Goal: Communication & Community: Answer question/provide support

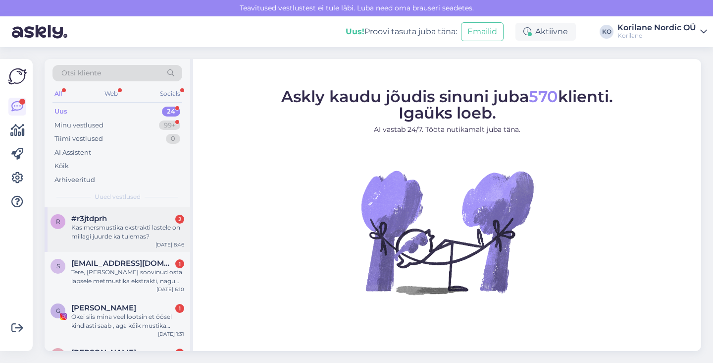
click at [116, 227] on div "Kas mersmustika ekstrakti lastele on millagi juurde ka tulemas?" at bounding box center [127, 232] width 113 height 18
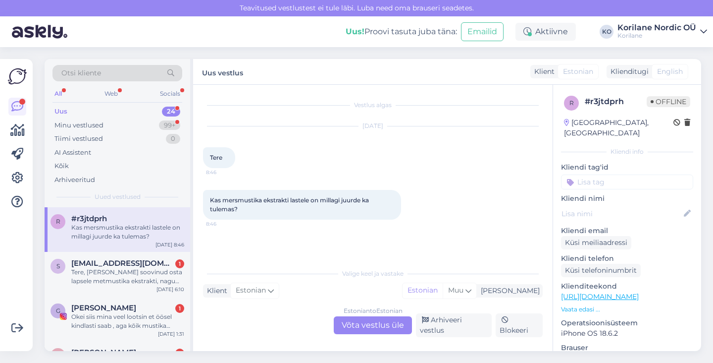
click at [347, 324] on div "Estonian to Estonian Võta vestlus üle" at bounding box center [373, 325] width 78 height 18
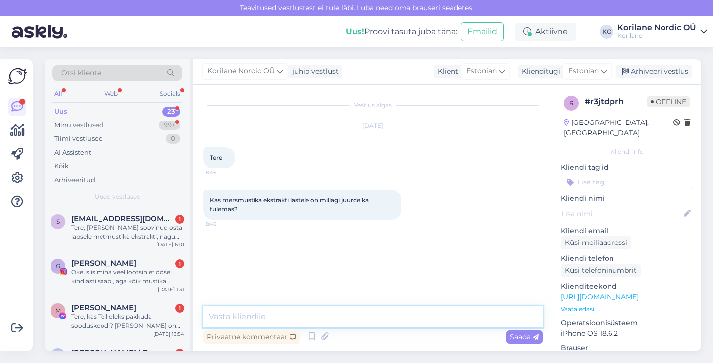
click at [300, 314] on textarea at bounding box center [373, 316] width 340 height 21
drag, startPoint x: 334, startPoint y: 313, endPoint x: 321, endPoint y: 314, distance: 12.9
click at [321, 314] on textarea "Tere! Kahjuks on sel aastal metsmustikate kättesaadavus olnud väga" at bounding box center [373, 316] width 340 height 21
click at [486, 319] on textarea "Tere! Kahjuks on sel aastal mahemustikate kättesaadavus olnud väga" at bounding box center [373, 316] width 340 height 21
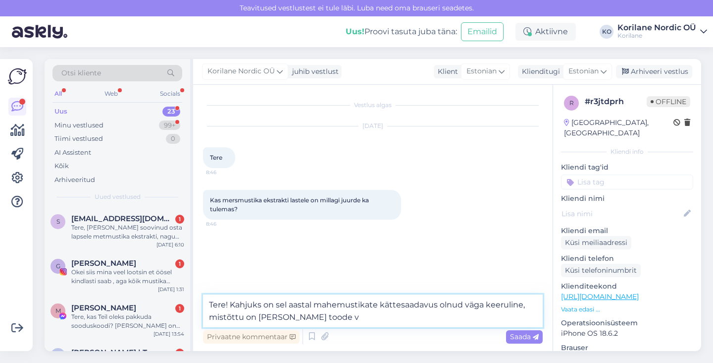
click at [276, 305] on textarea "Tere! Kahjuks on sel aastal mahemustikate kättesaadavus olnud väga keeruline, m…" at bounding box center [373, 310] width 340 height 33
click at [327, 318] on textarea "Tere! Kahjuks on sel aastal mahemustikate kättesaadavus olnud väga keeruline, m…" at bounding box center [373, 310] width 340 height 33
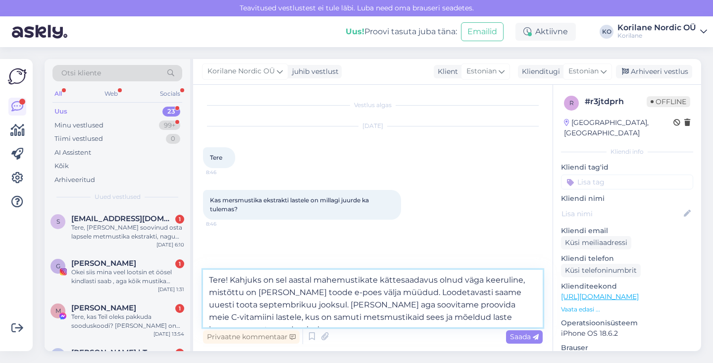
drag, startPoint x: 511, startPoint y: 319, endPoint x: 256, endPoint y: 264, distance: 260.6
click at [256, 264] on div "Vestlus algas [DATE] Tere 8:46 Kas mersmustika ekstrakti lastele on millagi juu…" at bounding box center [373, 218] width 360 height 266
type textarea "Tere! Kahjuks on sel aastal mahemustikate kättesaadavus olnud väga keeruline, m…"
click at [268, 293] on textarea "Tere! Kahjuks on sel aastal mahemustikate kättesaadavus olnud väga keeruline, m…" at bounding box center [373, 297] width 340 height 57
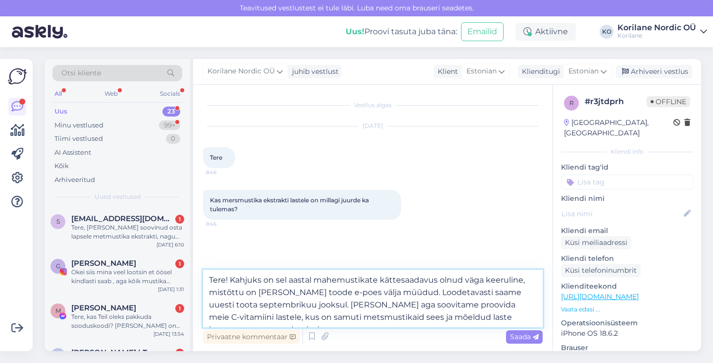
click at [268, 293] on textarea "Tere! Kahjuks on sel aastal mahemustikate kättesaadavus olnud väga keeruline, m…" at bounding box center [373, 297] width 340 height 57
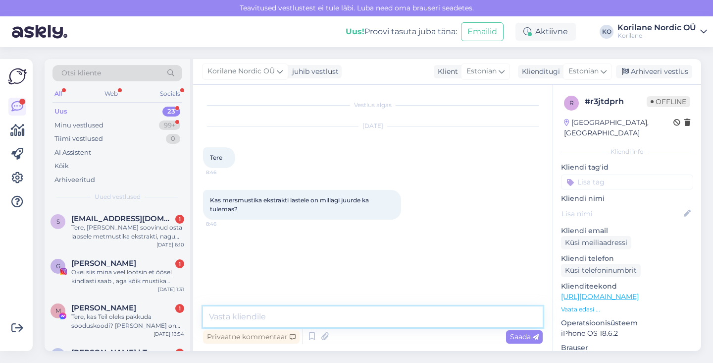
paste textarea "Tere! Kahjuks on sel aastal mahemustikate kättesaadavus olnud keeruline ja seep…"
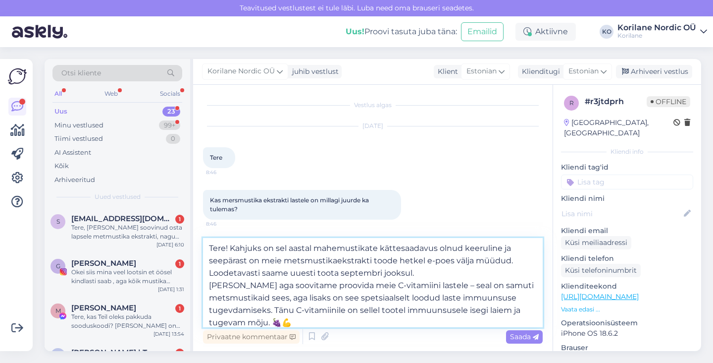
click at [332, 261] on textarea "Tere! Kahjuks on sel aastal mahemustikate kättesaadavus olnud keeruline ja seep…" at bounding box center [373, 282] width 340 height 89
click at [210, 284] on textarea "Tere! Kahjuks on sel aastal mahemustikate kättesaadavus olnud keeruline ja seep…" at bounding box center [373, 282] width 340 height 89
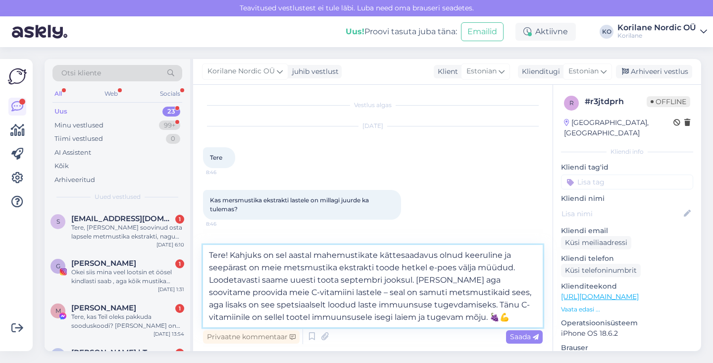
click at [308, 291] on textarea "Tere! Kahjuks on sel aastal mahemustikate kättesaadavus olnud keeruline ja seep…" at bounding box center [373, 286] width 340 height 82
click at [449, 292] on textarea "Tere! Kahjuks on sel aastal mahemustikate kättesaadavus olnud keeruline ja seep…" at bounding box center [373, 286] width 340 height 82
drag, startPoint x: 448, startPoint y: 293, endPoint x: 309, endPoint y: 303, distance: 139.5
click at [309, 303] on textarea "Tere! Kahjuks on sel aastal mahemustikate kättesaadavus olnud keeruline ja seep…" at bounding box center [373, 286] width 340 height 82
drag, startPoint x: 266, startPoint y: 303, endPoint x: 313, endPoint y: 304, distance: 47.6
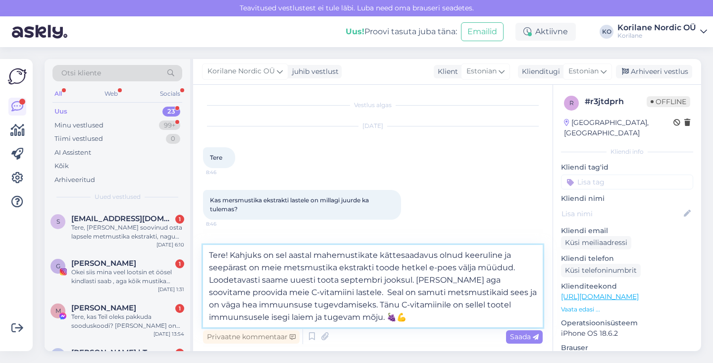
click at [313, 304] on textarea "Tere! Kahjuks on sel aastal mahemustikate kättesaadavus olnud keeruline ja seep…" at bounding box center [373, 286] width 340 height 82
drag, startPoint x: 323, startPoint y: 305, endPoint x: 299, endPoint y: 305, distance: 24.3
click at [299, 305] on textarea "Tere! Kahjuks on sel aastal mahemustikate kättesaadavus olnud keeruline ja seep…" at bounding box center [373, 286] width 340 height 82
drag, startPoint x: 361, startPoint y: 321, endPoint x: 306, endPoint y: 304, distance: 57.7
click at [306, 304] on textarea "Tere! Kahjuks on sel aastal mahemustikate kättesaadavus olnud keeruline ja seep…" at bounding box center [373, 286] width 340 height 82
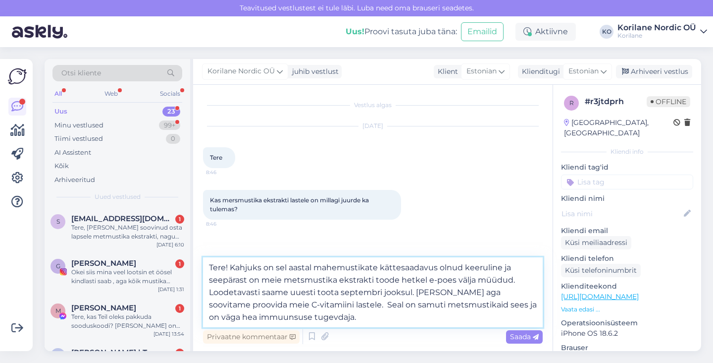
click at [308, 304] on textarea "Tere! Kahjuks on sel aastal mahemustikate kättesaadavus olnud keeruline ja seep…" at bounding box center [373, 292] width 340 height 70
click at [314, 319] on textarea "Tere! Kahjuks on sel aastal mahemustikate kättesaadavus olnud keeruline ja seep…" at bounding box center [373, 292] width 340 height 70
click at [322, 305] on textarea "Tere! Kahjuks on sel aastal mahemustikate kättesaadavus olnud keeruline ja seep…" at bounding box center [373, 292] width 340 height 70
click at [456, 306] on textarea "Tere! Kahjuks on sel aastal mahemustikate kättesaadavus olnud keeruline ja seep…" at bounding box center [373, 292] width 340 height 70
click at [321, 318] on textarea "Tere! Kahjuks on sel aastal mahemustikate kättesaadavus olnud keeruline ja seep…" at bounding box center [373, 292] width 340 height 70
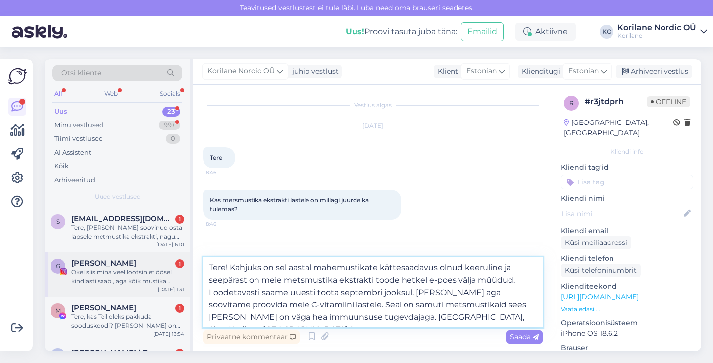
drag, startPoint x: 469, startPoint y: 316, endPoint x: 190, endPoint y: 267, distance: 283.1
click at [190, 267] on div "Otsi kliente All Web Socials Uus 23 Minu vestlused 99+ Tiimi vestlused 0 AI Ass…" at bounding box center [373, 205] width 657 height 292
type textarea "Tere! Kahjuks on sel aastal mahemustikate kättesaadavus olnud keeruline ja seep…"
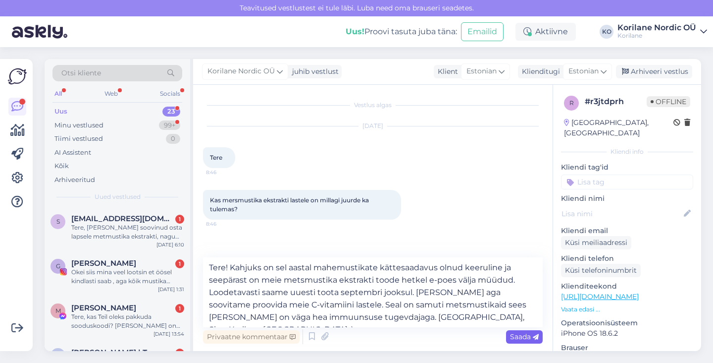
click at [519, 336] on span "Saada" at bounding box center [524, 336] width 29 height 9
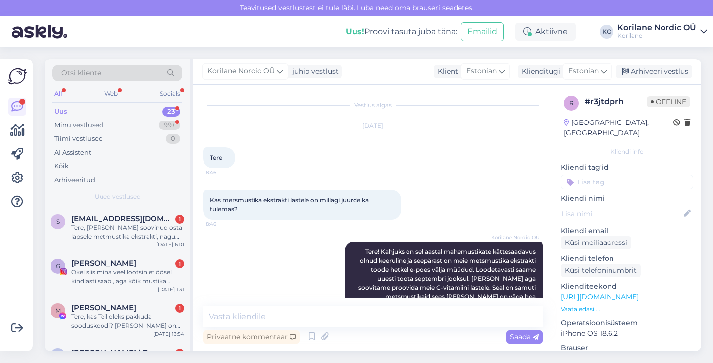
scroll to position [29, 0]
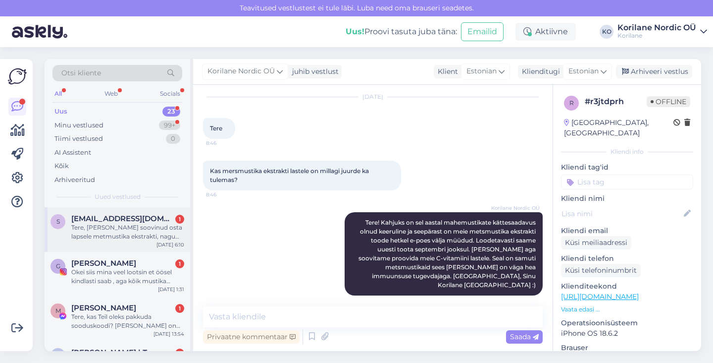
click at [130, 231] on div "Tere, [PERSON_NAME] soovinud osta lapsele metmustika ekstrakti, nagu igal sügis…" at bounding box center [127, 232] width 113 height 18
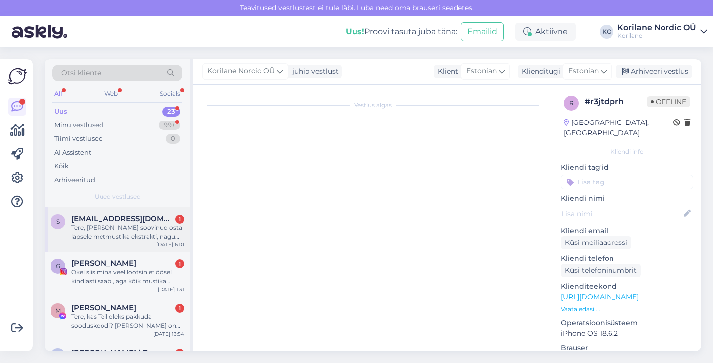
scroll to position [0, 0]
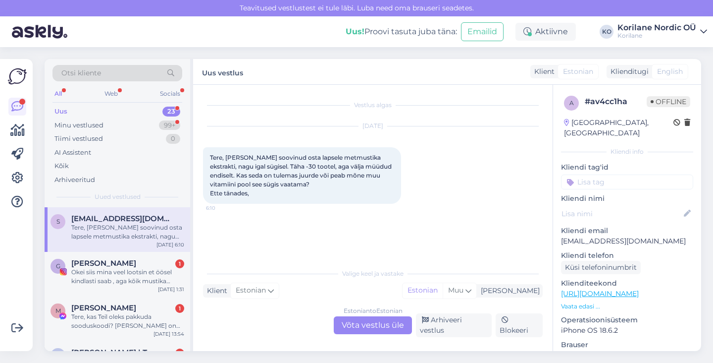
click at [358, 327] on div "Estonian to Estonian Võta vestlus üle" at bounding box center [373, 325] width 78 height 18
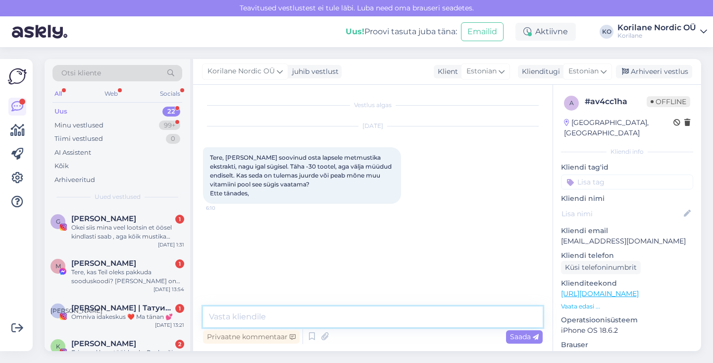
click at [318, 318] on textarea at bounding box center [373, 316] width 340 height 21
paste textarea "Tere! Kahjuks on sel aastal mahemustikate kättesaadavus olnud keeruline ja seep…"
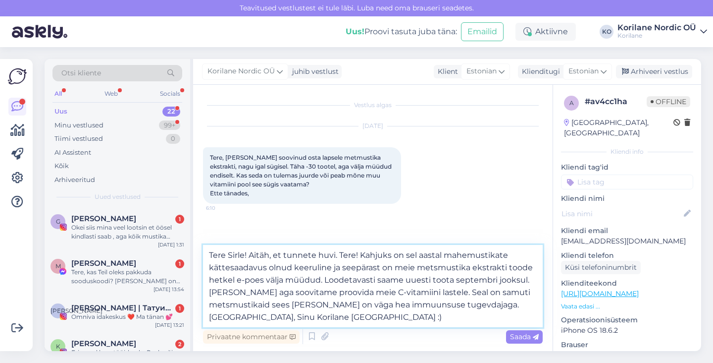
drag, startPoint x: 339, startPoint y: 254, endPoint x: 362, endPoint y: 255, distance: 23.3
click at [362, 255] on textarea "Tere Sirle! Aitäh, et tunnete huvi. Tere! Kahjuks on sel aastal mahemustikate k…" at bounding box center [373, 286] width 340 height 82
click at [293, 270] on textarea "Tere Sirle! Aitäh, et tunnete huvi. Kahjuks on sel aastal mahemustikate kättesa…" at bounding box center [373, 286] width 340 height 82
click at [351, 267] on textarea "Tere Sirle! Aitäh, et tunnete huvi. Kahjuks on sel aastal mahemustikate kättesa…" at bounding box center [373, 286] width 340 height 82
click at [521, 280] on textarea "Tere Sirle! Aitäh, et tunnete huvi. Kahjuks on sel aastal mahemustikate kättesa…" at bounding box center [373, 286] width 340 height 82
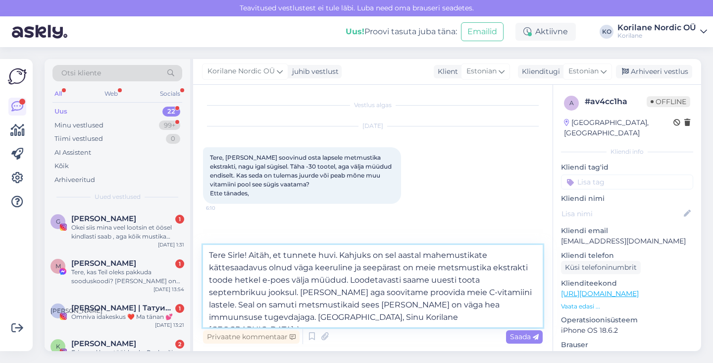
click at [238, 294] on textarea "Tere Sirle! Aitäh, et tunnete huvi. Kahjuks on sel aastal mahemustikate kättesa…" at bounding box center [373, 286] width 340 height 82
drag, startPoint x: 365, startPoint y: 291, endPoint x: 237, endPoint y: 291, distance: 127.8
click at [237, 291] on textarea "Tere Sirle! Aitäh, et tunnete huvi. Kahjuks on sel aastal mahemustikate kättesa…" at bounding box center [373, 286] width 340 height 82
type textarea "Tere Sirle! Aitäh, et tunnete huvi. Kahjuks on sel aastal mahemustikate kättesa…"
click at [385, 316] on textarea "Tere Sirle! Aitäh, et tunnete huvi. Kahjuks on sel aastal mahemustikate kättesa…" at bounding box center [373, 286] width 340 height 82
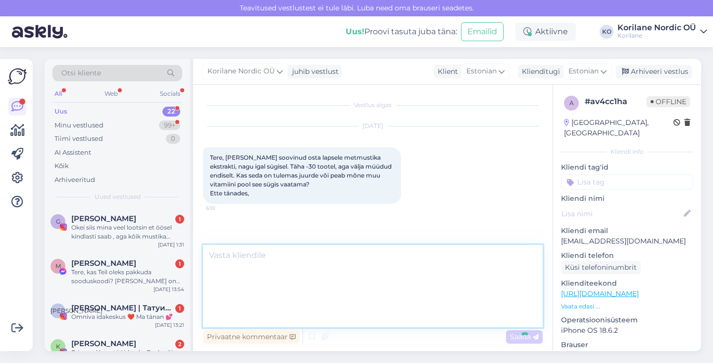
scroll to position [22, 0]
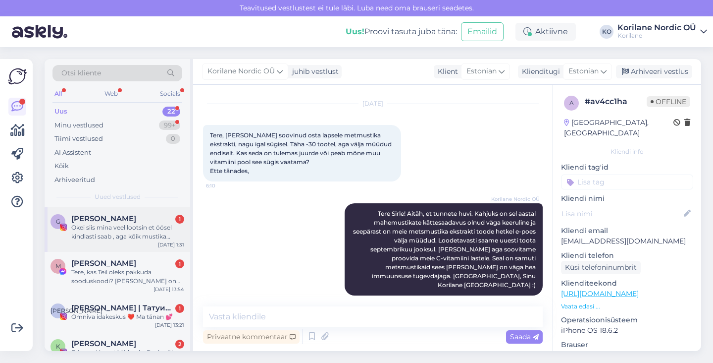
click at [121, 229] on div "Okei siis mina veel lootsin et öösel kindlasti saab , aga kõik mustika ekstrakt…" at bounding box center [127, 232] width 113 height 18
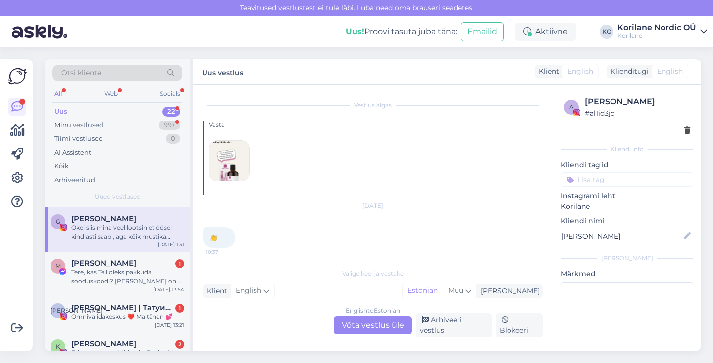
scroll to position [150, 0]
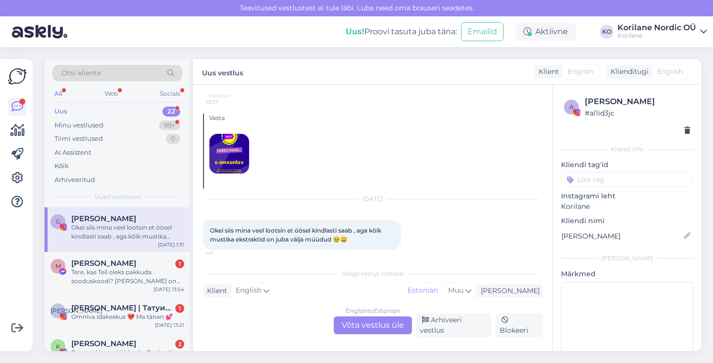
click at [376, 327] on div "English to Estonian Võta vestlus üle" at bounding box center [373, 325] width 78 height 18
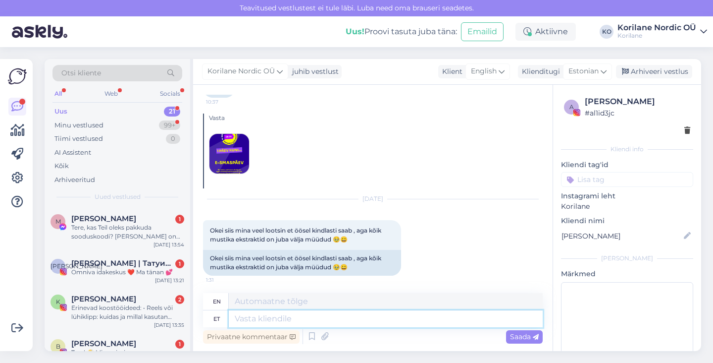
click at [303, 317] on textarea at bounding box center [386, 318] width 314 height 17
type textarea "Tere"
type textarea "Hello"
type textarea "[PERSON_NAME]!"
type textarea "Hello [PERSON_NAME]!"
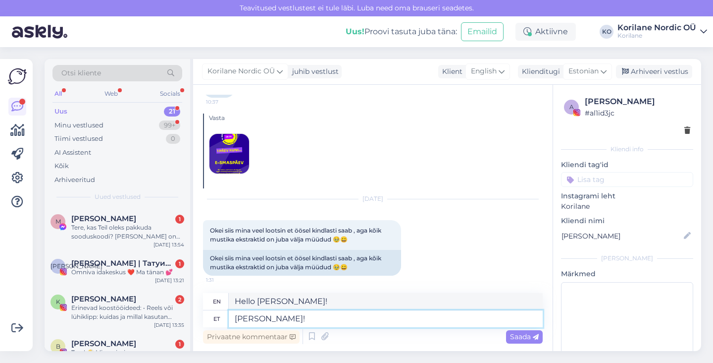
paste textarea "Tere! Kahjuks on sel aastal mahemustikate kättesaadavus olnud keeruline ja seep…"
type textarea "[PERSON_NAME]! Tere! Kahjuks on sel aastal mahemustikate kättesaadavus olnud ke…"
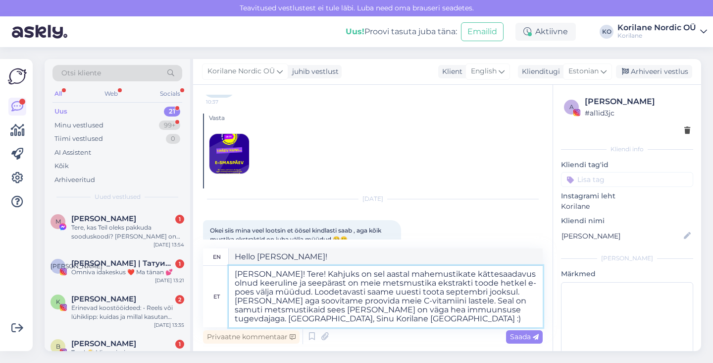
click at [302, 272] on textarea "[PERSON_NAME]! Tere! Kahjuks on sel aastal mahemustikate kättesaadavus olnud ke…" at bounding box center [386, 296] width 314 height 61
type textarea "Hi [PERSON_NAME]! Hi! Unfortunately, the availability of organic blueberries ha…"
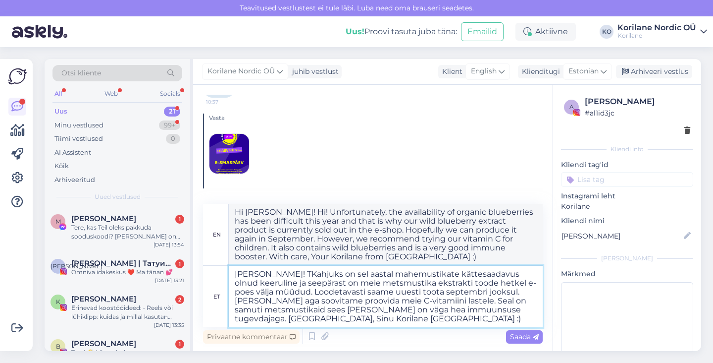
type textarea "[PERSON_NAME]! Kahjuks on sel aastal mahemustikate kättesaadavus olnud keerulin…"
type textarea "Hi [PERSON_NAME]! Unfortunately, the availability of organic blueberries has be…"
click at [527, 275] on textarea "[PERSON_NAME]! Kahjuks on sel aastal mahemustikate kättesaadavus olnud keerulin…" at bounding box center [386, 296] width 314 height 61
type textarea "[PERSON_NAME]! Kahjuks on sel aastal mahemustikate kättesaadavus olnud väga kee…"
type textarea "Hi [PERSON_NAME]! Unfortunately, the availability of organic blueberries has be…"
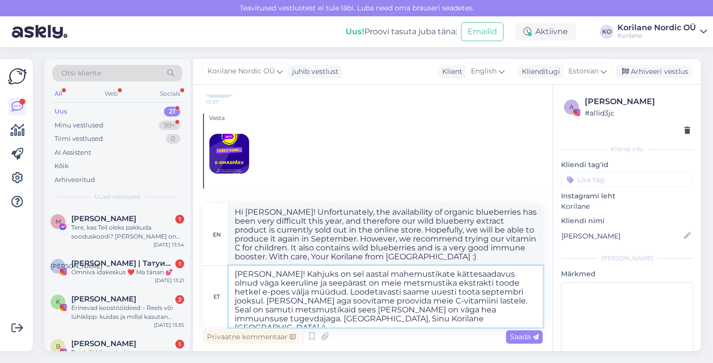
click at [271, 284] on textarea "[PERSON_NAME]! Kahjuks on sel aastal mahemustikate kättesaadavus olnud väga kee…" at bounding box center [386, 296] width 314 height 61
type textarea "[PERSON_NAME]! Kahjuks on sel aastal mahemustikate kättesaadavus olnud väga kee…"
type textarea "Hi [PERSON_NAME]! Unfortunately, the availability of organic blueberries has be…"
type textarea "[PERSON_NAME]! Kahjuks on sel aastal mahemustikate kättesaadavus olnud väga kee…"
type textarea "Hi [PERSON_NAME]! Unfortunately, the availability of organic blueberries has be…"
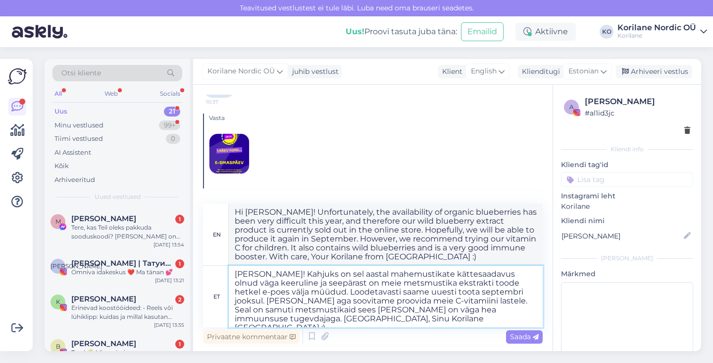
click at [466, 292] on textarea "[PERSON_NAME]! Kahjuks on sel aastal mahemustikate kättesaadavus olnud väga kee…" at bounding box center [386, 296] width 314 height 61
type textarea "[PERSON_NAME]! Kahjuks on sel aastal mahemustikate kättesaadavus olnud väga kee…"
type textarea "Hi [PERSON_NAME]! Unfortunately, the availability of organic blueberries has be…"
click at [425, 300] on textarea "[PERSON_NAME]! Kahjuks on sel aastal mahemustikate kättesaadavus olnud väga kee…" at bounding box center [386, 296] width 314 height 61
type textarea "[PERSON_NAME]! Kahjuks on sel aastal mahemustikate kättesaadavus olnud väga kee…"
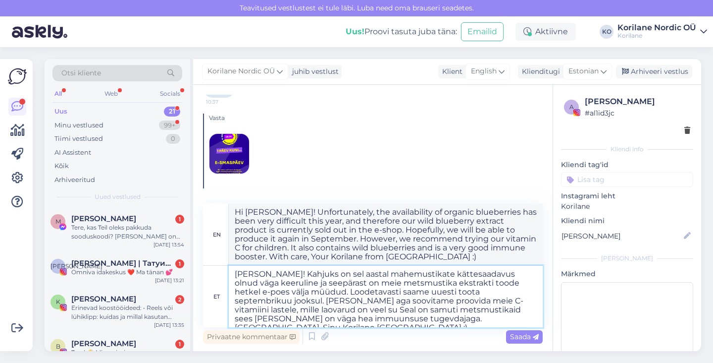
type textarea "Hi [PERSON_NAME]! Unfortunately, the availability of organic blueberries has be…"
type textarea "[PERSON_NAME]! Kahjuks on sel aastal mahemustikate kättesaadavus olnud väga kee…"
click at [506, 300] on textarea "[PERSON_NAME]! Kahjuks on sel aastal mahemustikate kättesaadavus olnud väga kee…" at bounding box center [386, 296] width 314 height 61
type textarea "Hi [PERSON_NAME]! Unfortunately, the availability of organic blueberries has be…"
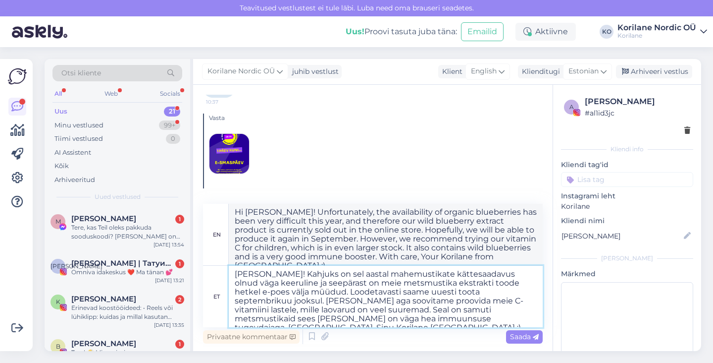
type textarea "[PERSON_NAME]! Kahjuks on sel aastal mahemustikate kättesaadavus olnud väga kee…"
type textarea "Hi [PERSON_NAME]! Unfortunately, the availability of organic blueberries has be…"
drag, startPoint x: 277, startPoint y: 310, endPoint x: 422, endPoint y: 303, distance: 144.8
click at [422, 303] on textarea "[PERSON_NAME]! Kahjuks on sel aastal mahemustikate kättesaadavus olnud väga kee…" at bounding box center [386, 296] width 314 height 61
type textarea "[PERSON_NAME]! Kahjuks on sel aastal mahemustikate kättesaadavus olnud väga kee…"
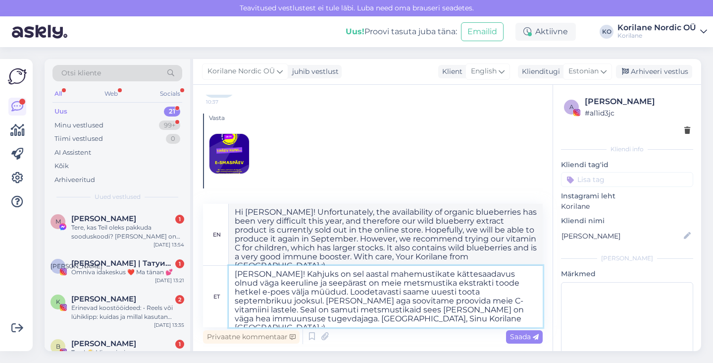
type textarea "Hi [PERSON_NAME]! Unfortunately, the availability of organic blueberries has be…"
click at [391, 319] on textarea "[PERSON_NAME]! Kahjuks on sel aastal mahemustikate kättesaadavus olnud väga kee…" at bounding box center [386, 296] width 314 height 61
click at [500, 309] on textarea "[PERSON_NAME]! Kahjuks on sel aastal mahemustikate kättesaadavus olnud väga kee…" at bounding box center [386, 296] width 314 height 61
click at [394, 310] on textarea "[PERSON_NAME]! Kahjuks on sel aastal mahemustikate kättesaadavus olnud väga kee…" at bounding box center [386, 296] width 314 height 61
type textarea "[PERSON_NAME]! Kahjuks on sel aastal mahemustikate kättesaadavus olnud väga kee…"
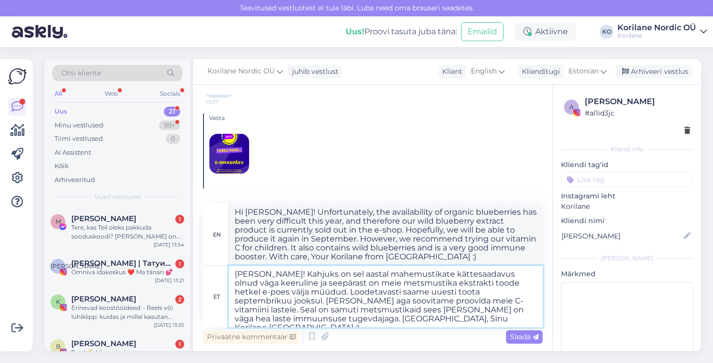
type textarea "Hi [PERSON_NAME]! Unfortunately, the availability of organic blueberries has be…"
click at [417, 316] on textarea "[PERSON_NAME]! Kahjuks on sel aastal mahemustikate kättesaadavus olnud väga kee…" at bounding box center [386, 296] width 314 height 61
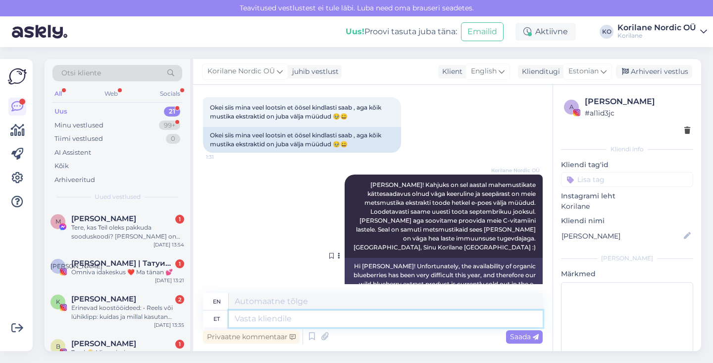
scroll to position [288, 0]
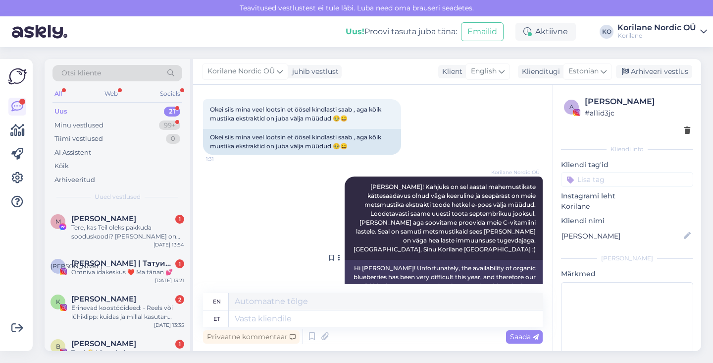
click at [446, 192] on span "[PERSON_NAME]! Kahjuks on sel aastal mahemustikate kättesaadavus olnud väga kee…" at bounding box center [446, 218] width 184 height 70
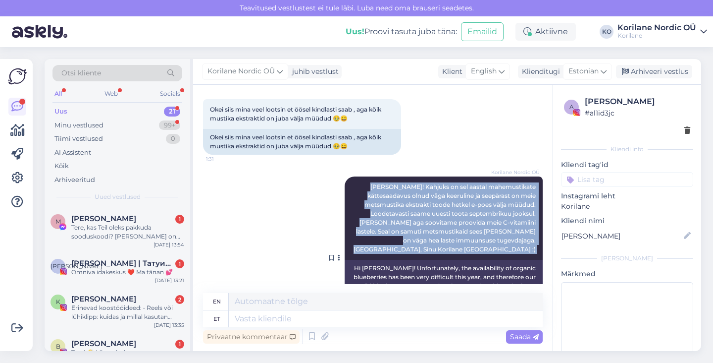
click at [446, 192] on span "[PERSON_NAME]! Kahjuks on sel aastal mahemustikate kättesaadavus olnud väga kee…" at bounding box center [446, 218] width 184 height 70
copy div "[PERSON_NAME]! Kahjuks on sel aastal mahemustikate kättesaadavus olnud väga kee…"
click at [502, 73] on icon at bounding box center [502, 71] width 6 height 11
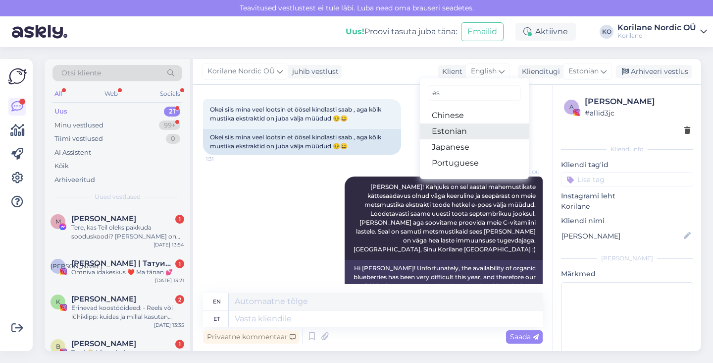
type input "es"
click at [453, 128] on link "Estonian" at bounding box center [474, 131] width 109 height 16
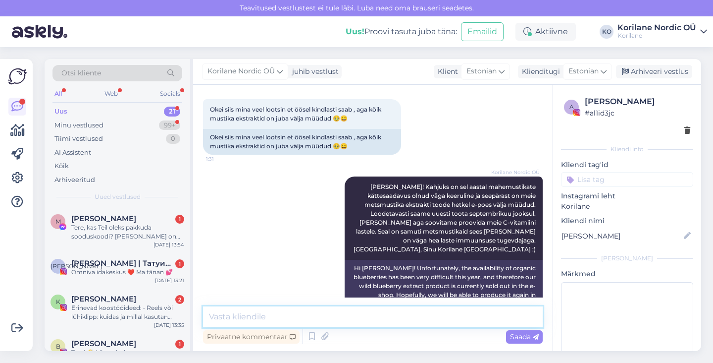
click at [309, 319] on textarea at bounding box center [373, 316] width 340 height 21
paste textarea "[PERSON_NAME]! Kahjuks on sel aastal mahemustikate kättesaadavus olnud väga kee…"
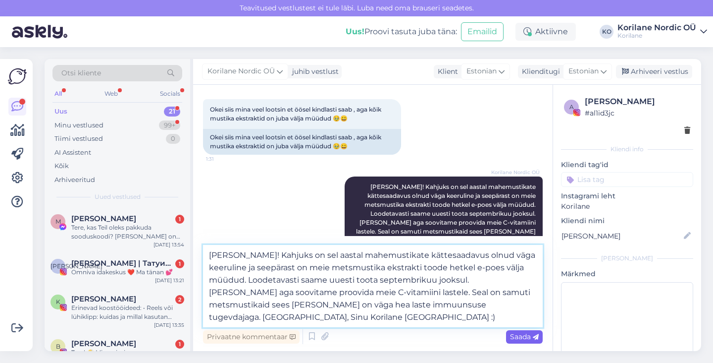
type textarea "[PERSON_NAME]! Kahjuks on sel aastal mahemustikate kättesaadavus olnud väga kee…"
click at [512, 340] on span "Saada" at bounding box center [524, 336] width 29 height 9
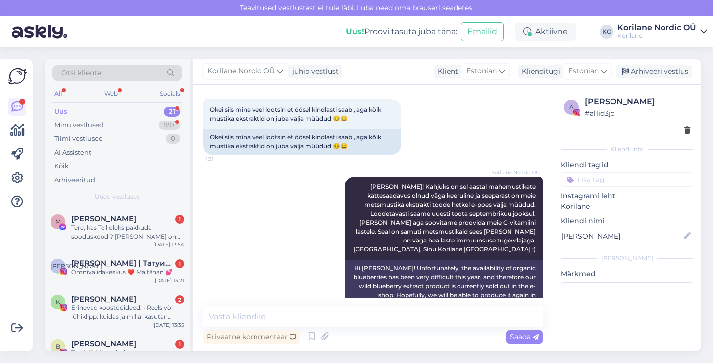
scroll to position [445, 0]
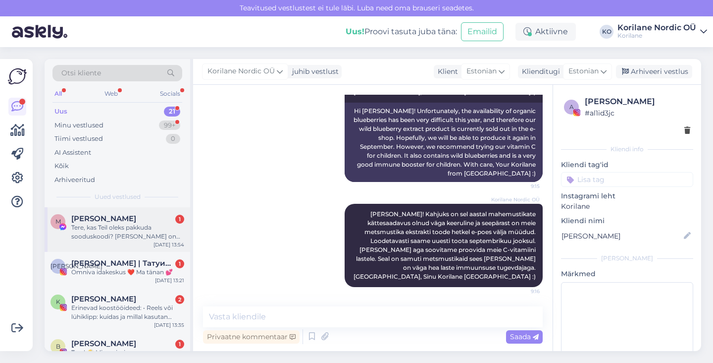
click at [123, 237] on div "Tere, kas Teil oleks pakkuda sooduskoodi? [PERSON_NAME] on see sügise algus, kõ…" at bounding box center [127, 232] width 113 height 18
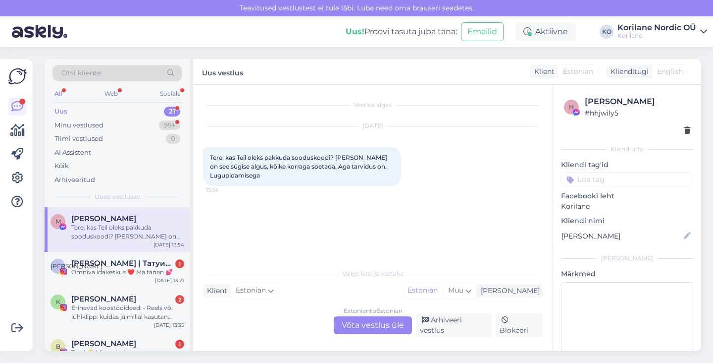
click at [360, 321] on div "Estonian to Estonian Võta vestlus üle" at bounding box center [373, 325] width 78 height 18
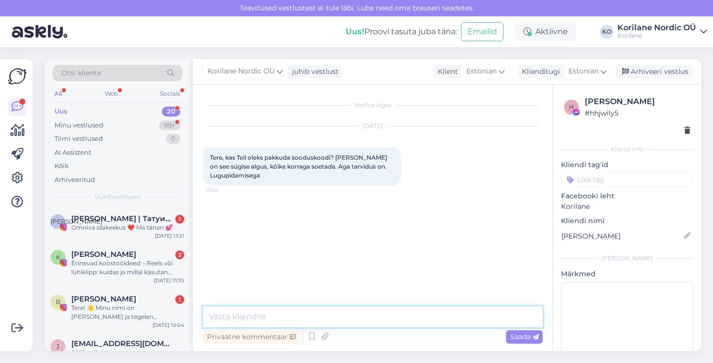
click at [302, 316] on textarea at bounding box center [373, 316] width 340 height 21
paste textarea "Tere! 💛 Vabandame, et vastus Teieni viibis. [PERSON_NAME] sattus tegelikult väg…"
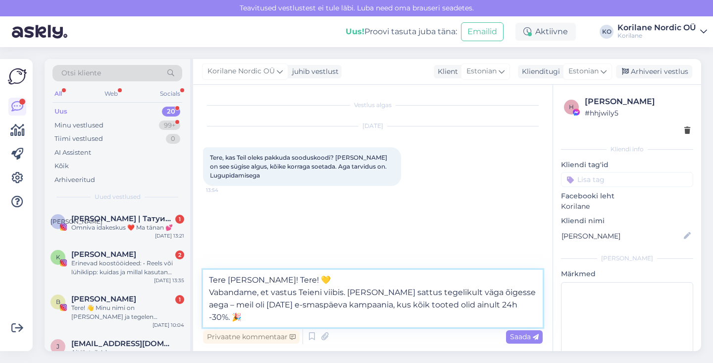
drag, startPoint x: 283, startPoint y: 280, endPoint x: 262, endPoint y: 279, distance: 21.8
click at [262, 279] on textarea "Tere [PERSON_NAME]! Tere! 💛 Vabandame, et vastus Teieni viibis. [PERSON_NAME] s…" at bounding box center [373, 297] width 340 height 57
click at [522, 294] on textarea "Tere [PERSON_NAME]! 💛 Vabandame, et vastus Teieni viibis. [PERSON_NAME] sattus …" at bounding box center [373, 297] width 340 height 57
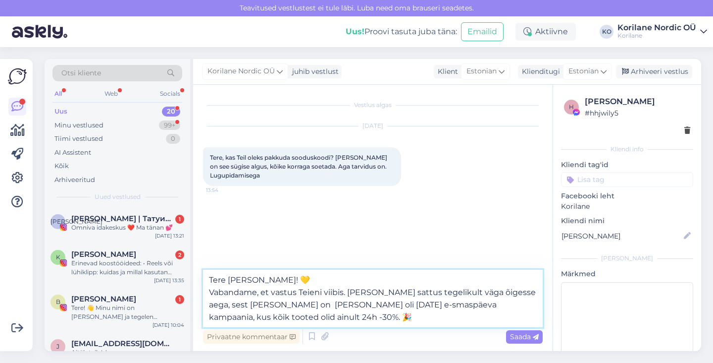
click at [293, 303] on textarea "Tere [PERSON_NAME]! 💛 Vabandame, et vastus Teieni viibis. [PERSON_NAME] sattus …" at bounding box center [373, 297] width 340 height 57
click at [300, 301] on textarea "Tere [PERSON_NAME]! 💛 Vabandame, et vastus Teieni viibis. [PERSON_NAME] sattus …" at bounding box center [373, 297] width 340 height 57
click at [513, 303] on textarea "Tere [PERSON_NAME]! 💛 Vabandame, et vastus Teieni viibis. [PERSON_NAME] sattus …" at bounding box center [373, 297] width 340 height 57
click at [521, 303] on textarea "Tere [PERSON_NAME]! 💛 Vabandame, et vastus Teieni viibis. [PERSON_NAME] sattus …" at bounding box center [373, 297] width 340 height 57
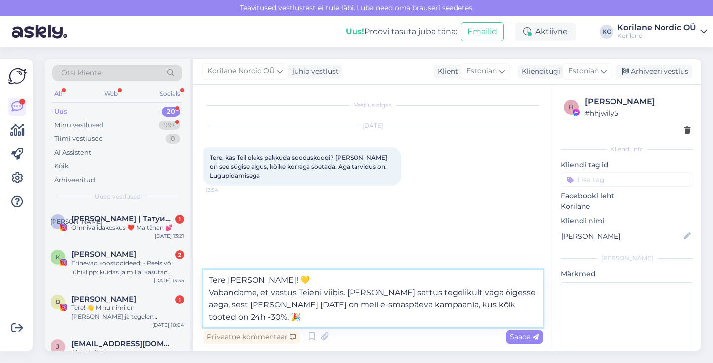
drag, startPoint x: 513, startPoint y: 304, endPoint x: 526, endPoint y: 304, distance: 13.4
click at [526, 304] on textarea "Tere [PERSON_NAME]! 💛 Vabandame, et vastus Teieni viibis. [PERSON_NAME] sattus …" at bounding box center [373, 297] width 340 height 57
click at [534, 304] on textarea "Tere [PERSON_NAME]! 💛 Vabandame, et vastus Teieni viibis. [PERSON_NAME] sattus …" at bounding box center [373, 297] width 340 height 57
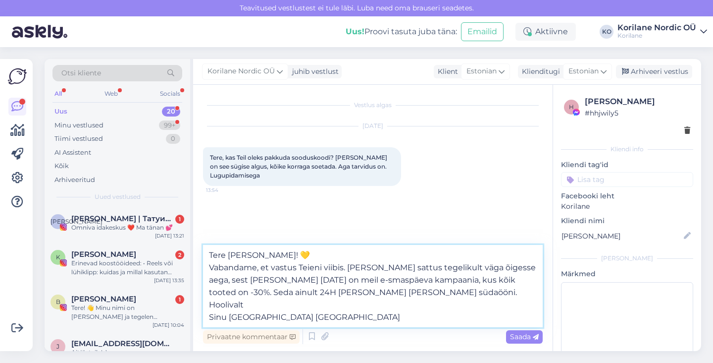
type textarea "Tere [PERSON_NAME]! 💛 Vabandame, et vastus Teieni viibis. [PERSON_NAME] sattus …"
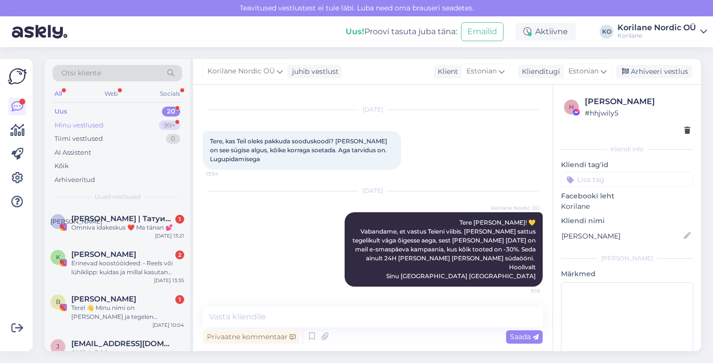
click at [90, 124] on div "Minu vestlused" at bounding box center [78, 125] width 49 height 10
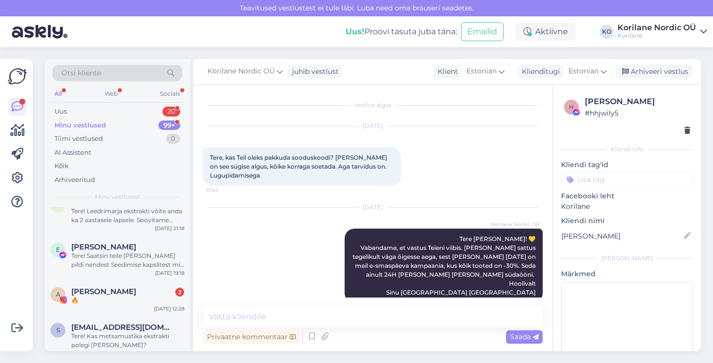
scroll to position [1, 0]
click at [304, 156] on span "Tere, kas Teil oleks pakkuda sooduskoodi? [PERSON_NAME] on see sügise algus, kõ…" at bounding box center [299, 165] width 179 height 25
click at [95, 254] on div "Tere! Saatsin teile [PERSON_NAME] pildi nendest Seedimise kapslitest mis on mul…" at bounding box center [127, 260] width 113 height 18
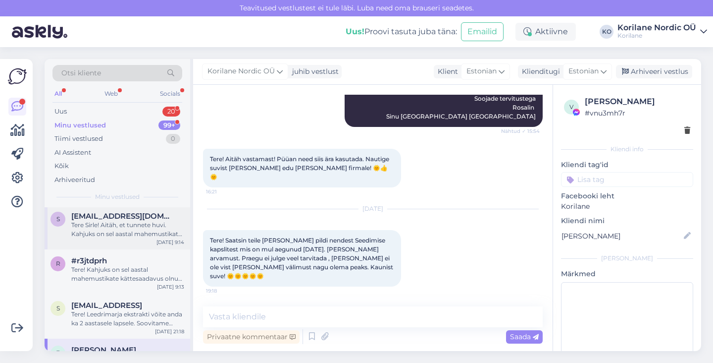
scroll to position [0, 0]
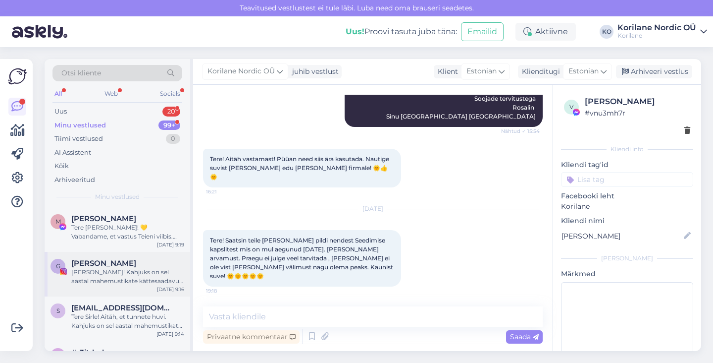
click at [98, 270] on div "[PERSON_NAME]! Kahjuks on sel aastal mahemustikate kättesaadavus olnud väga kee…" at bounding box center [127, 276] width 113 height 18
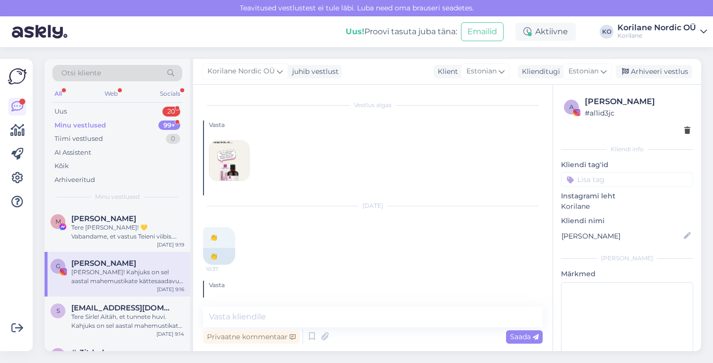
scroll to position [445, 0]
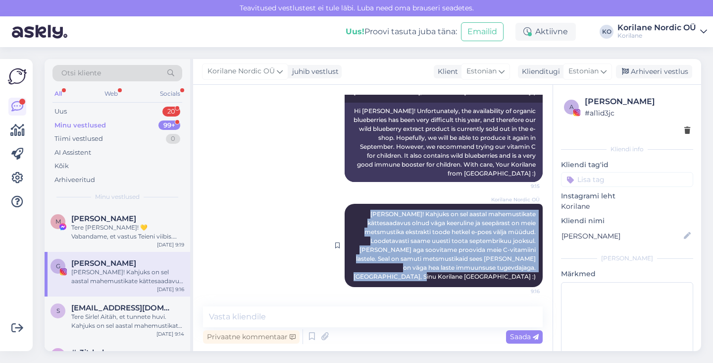
drag, startPoint x: 381, startPoint y: 213, endPoint x: 538, endPoint y: 272, distance: 167.6
click at [538, 272] on div "Korilane Nordic OÜ Tere Gertu! Kahjuks on sel aastal mahemustikate kättesaadavu…" at bounding box center [444, 245] width 198 height 83
copy span "[PERSON_NAME]! Kahjuks on sel aastal mahemustikate kättesaadavus olnud väga kee…"
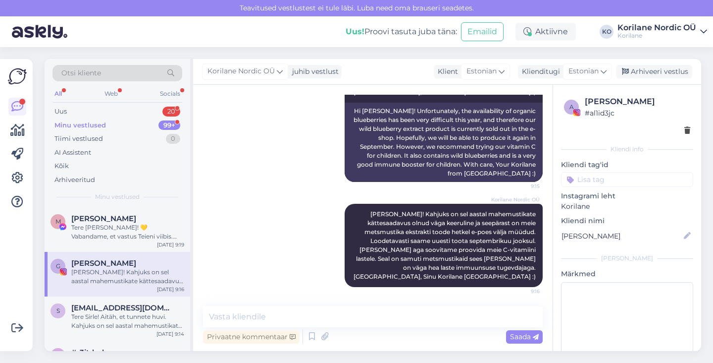
click at [266, 248] on div "Korilane Nordic OÜ Tere Gertu! Kahjuks on sel aastal mahemustikate kättesaadavu…" at bounding box center [373, 245] width 340 height 105
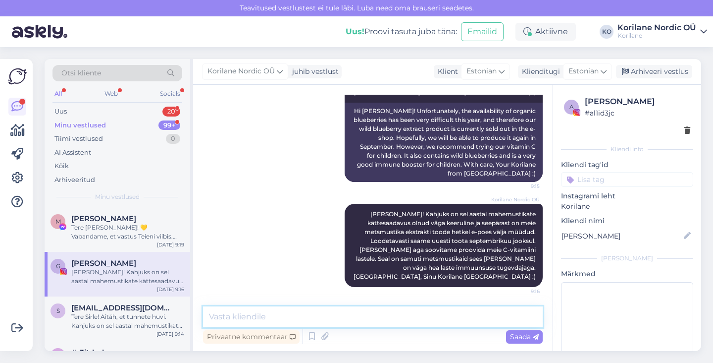
click at [286, 318] on textarea at bounding box center [373, 316] width 340 height 21
